Goal: Transaction & Acquisition: Purchase product/service

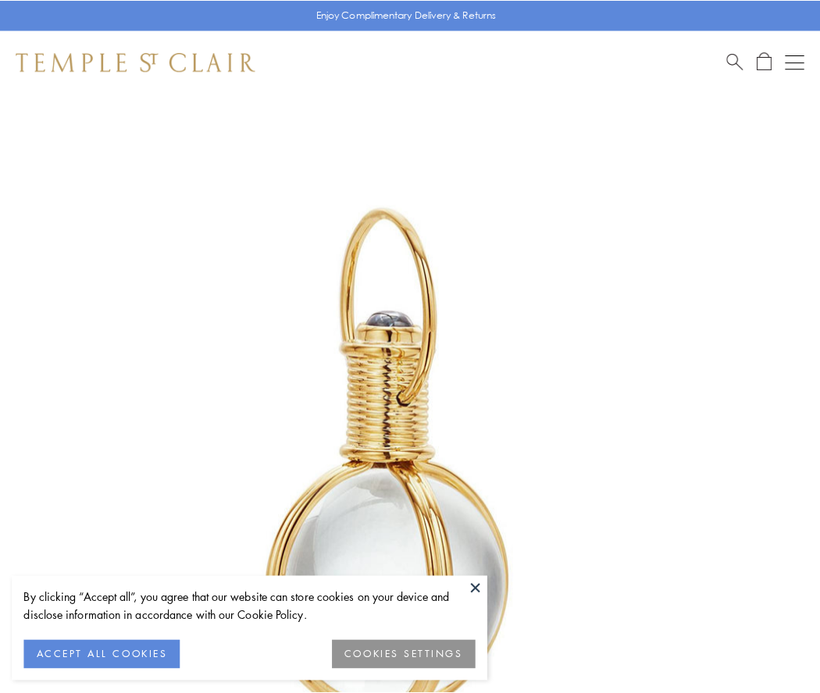
scroll to position [407, 0]
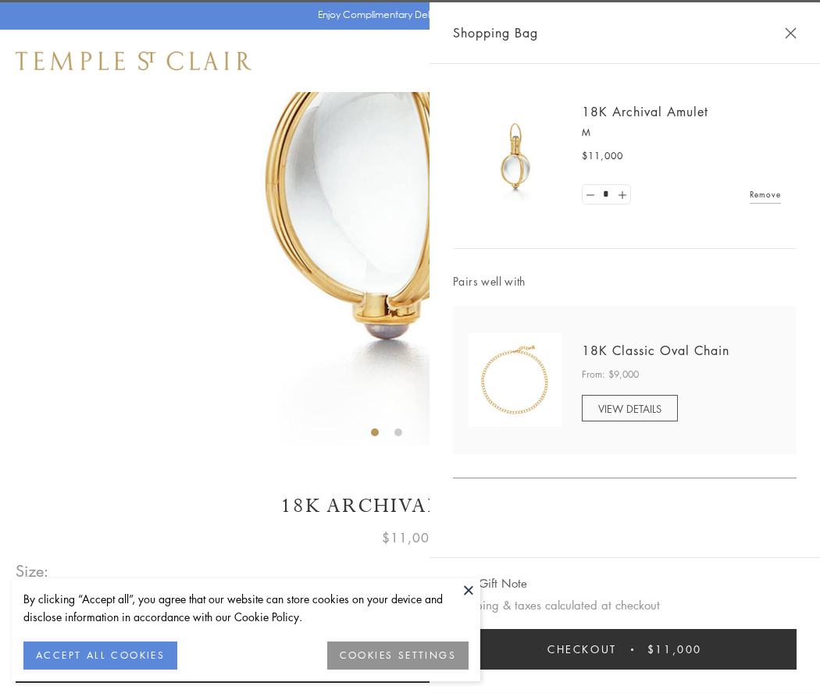
click at [624, 649] on button "Checkout $11,000" at bounding box center [624, 649] width 343 height 41
